Goal: Information Seeking & Learning: Learn about a topic

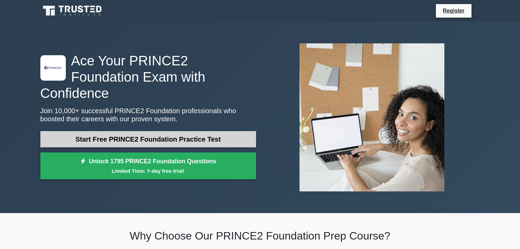
click at [183, 133] on link "Start Free PRINCE2 Foundation Practice Test" at bounding box center [148, 139] width 216 height 16
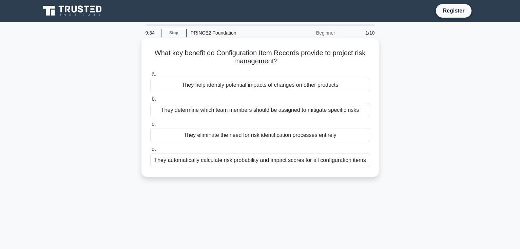
click at [254, 87] on div "They help identify potential impacts of changes on other products" at bounding box center [260, 85] width 220 height 14
click at [150, 76] on input "a. They help identify potential impacts of changes on other products" at bounding box center [150, 74] width 0 height 4
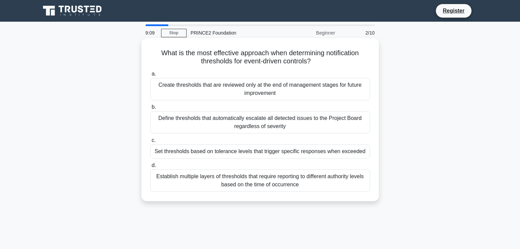
click at [284, 177] on div "Establish multiple layers of thresholds that require reporting to different aut…" at bounding box center [260, 181] width 220 height 22
click at [150, 168] on input "d. Establish multiple layers of thresholds that require reporting to different …" at bounding box center [150, 166] width 0 height 4
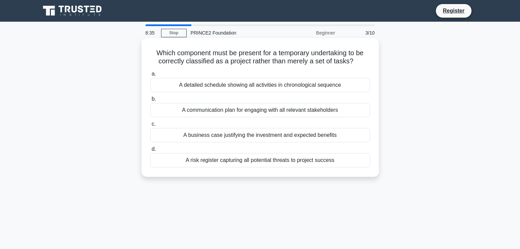
click at [278, 115] on div "A communication plan for engaging with all relevant stakeholders" at bounding box center [260, 110] width 220 height 14
click at [150, 101] on input "b. A communication plan for engaging with all relevant stakeholders" at bounding box center [150, 99] width 0 height 4
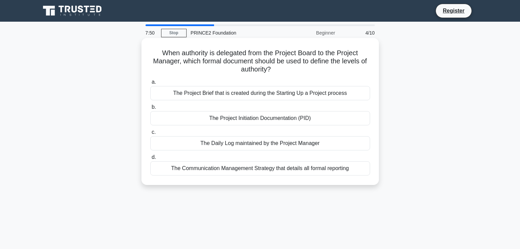
click at [274, 114] on div "The Project Initiation Documentation (PID)" at bounding box center [260, 118] width 220 height 14
click at [150, 110] on input "b. The Project Initiation Documentation (PID)" at bounding box center [150, 107] width 0 height 4
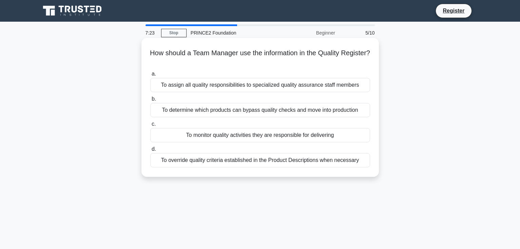
click at [280, 86] on div "To assign all quality responsibilities to specialized quality assurance staff m…" at bounding box center [260, 85] width 220 height 14
click at [150, 76] on input "a. To assign all quality responsibilities to specialized quality assurance staf…" at bounding box center [150, 74] width 0 height 4
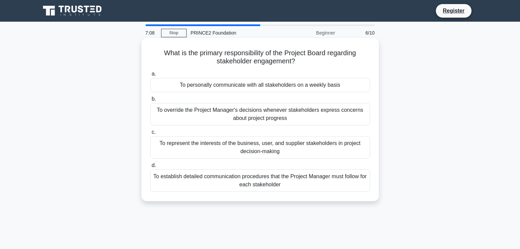
click at [263, 182] on div "To establish detailed communication procedures that the Project Manager must fo…" at bounding box center [260, 181] width 220 height 22
click at [150, 168] on input "d. To establish detailed communication procedures that the Project Manager must…" at bounding box center [150, 166] width 0 height 4
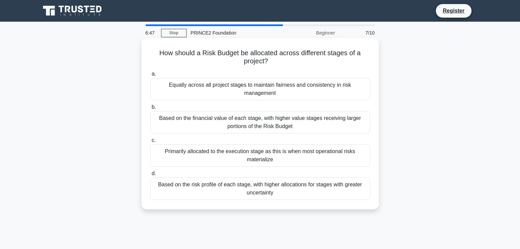
click at [262, 186] on div "Based on the risk profile of each stage, with higher allocations for stages wit…" at bounding box center [260, 189] width 220 height 22
click at [150, 176] on input "d. Based on the risk profile of each stage, with higher allocations for stages …" at bounding box center [150, 174] width 0 height 4
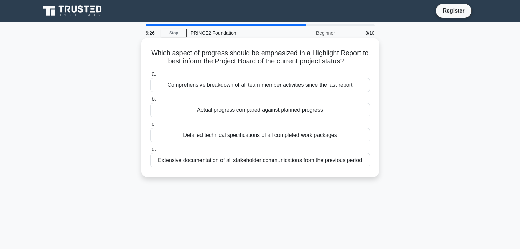
click at [280, 110] on div "Actual progress compared against planned progress" at bounding box center [260, 110] width 220 height 14
click at [150, 101] on input "b. Actual progress compared against planned progress" at bounding box center [150, 99] width 0 height 4
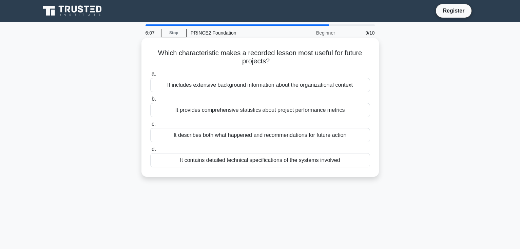
click at [260, 136] on div "It describes both what happened and recommendations for future action" at bounding box center [260, 135] width 220 height 14
click at [150, 127] on input "c. It describes both what happened and recommendations for future action" at bounding box center [150, 124] width 0 height 4
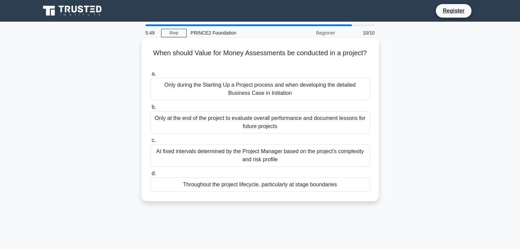
click at [236, 187] on div "Throughout the project lifecycle, particularly at stage boundaries" at bounding box center [260, 185] width 220 height 14
click at [150, 176] on input "d. Throughout the project lifecycle, particularly at stage boundaries" at bounding box center [150, 174] width 0 height 4
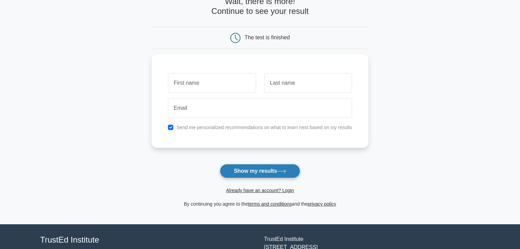
scroll to position [44, 0]
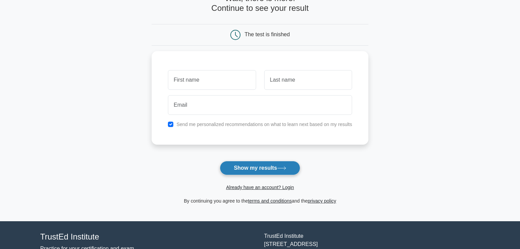
click at [259, 169] on button "Show my results" at bounding box center [260, 168] width 80 height 14
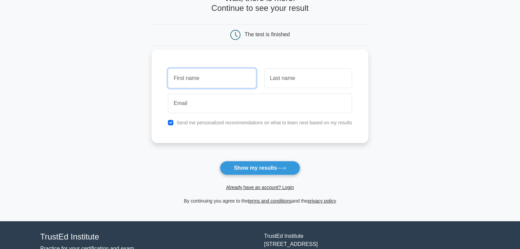
click at [218, 79] on input "text" at bounding box center [212, 79] width 88 height 20
type input "ron"
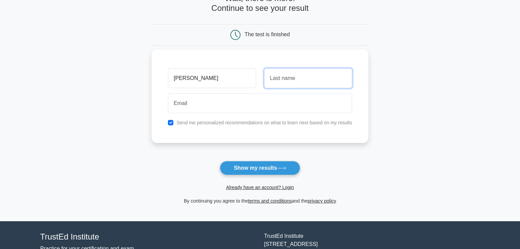
click at [297, 75] on input "text" at bounding box center [308, 79] width 88 height 20
type input "kos"
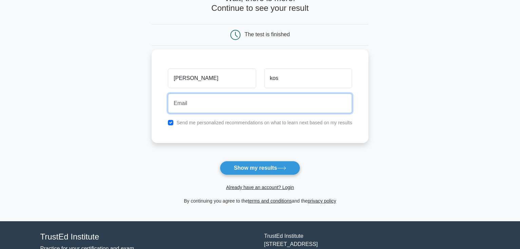
click at [208, 105] on input "email" at bounding box center [260, 104] width 184 height 20
type input "rhnks@icloud.com"
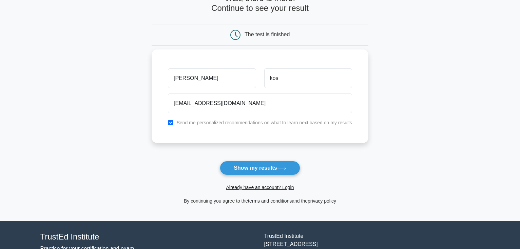
click at [199, 121] on label "Send me personalized recommendations on what to learn next based on my results" at bounding box center [265, 122] width 176 height 5
click at [168, 124] on div "Send me personalized recommendations on what to learn next based on my results" at bounding box center [260, 123] width 192 height 8
click at [171, 123] on input "checkbox" at bounding box center [170, 122] width 5 height 5
checkbox input "false"
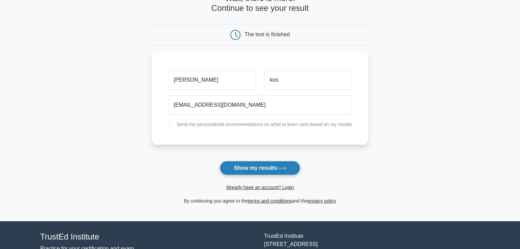
click at [247, 167] on button "Show my results" at bounding box center [260, 168] width 80 height 14
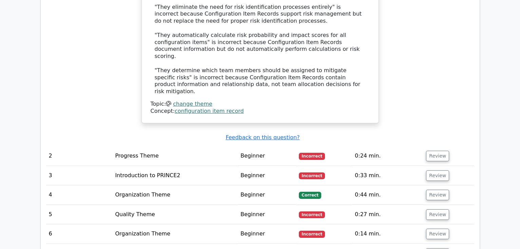
scroll to position [876, 0]
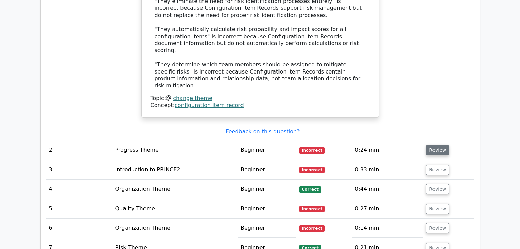
click at [429, 145] on button "Review" at bounding box center [437, 150] width 23 height 11
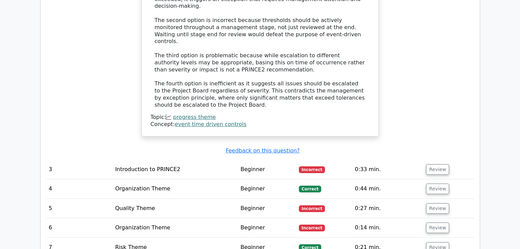
scroll to position [1269, 0]
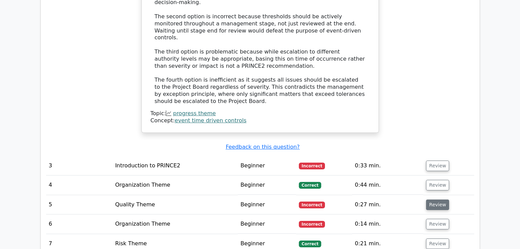
click at [430, 200] on button "Review" at bounding box center [437, 205] width 23 height 11
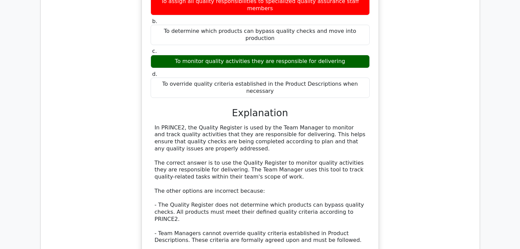
scroll to position [1663, 0]
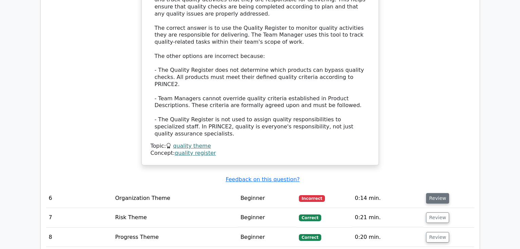
click at [439, 193] on button "Review" at bounding box center [437, 198] width 23 height 11
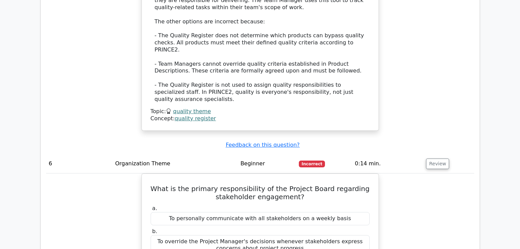
scroll to position [1713, 0]
